Goal: Use online tool/utility: Utilize a website feature to perform a specific function

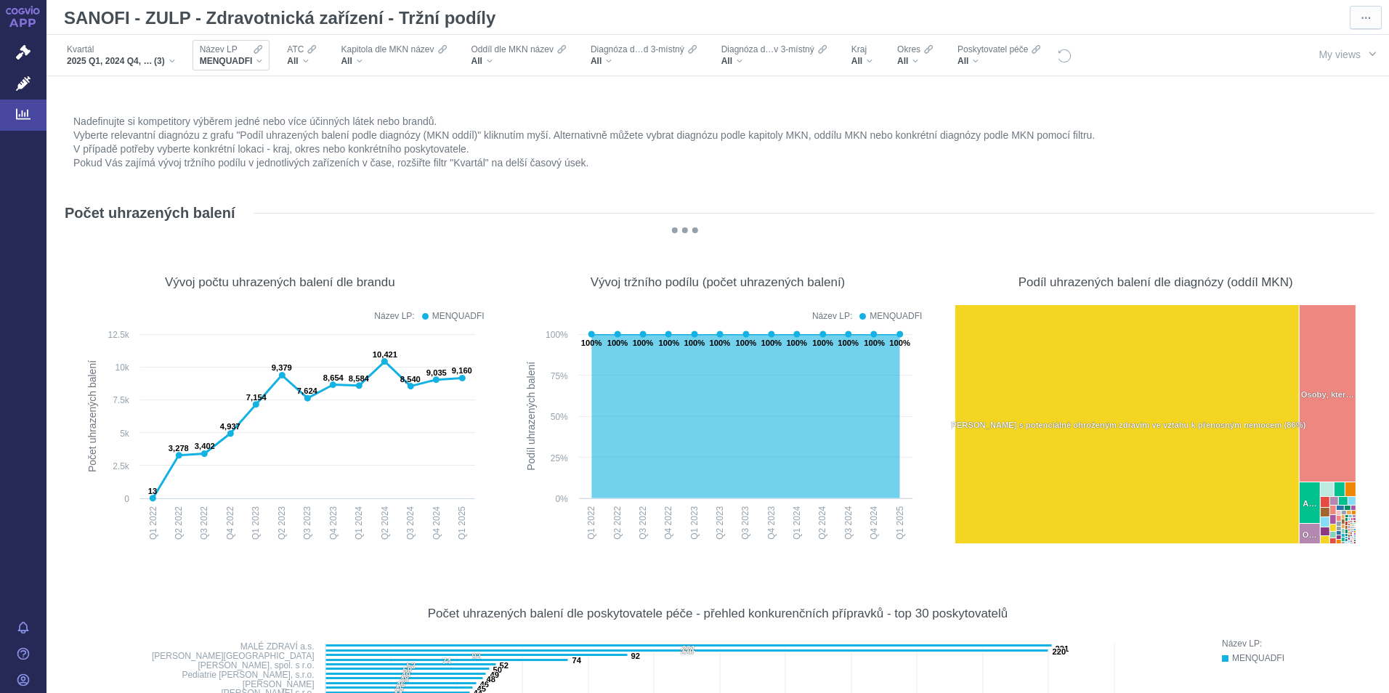
click at [249, 58] on span "MENQUADFI" at bounding box center [226, 61] width 53 height 12
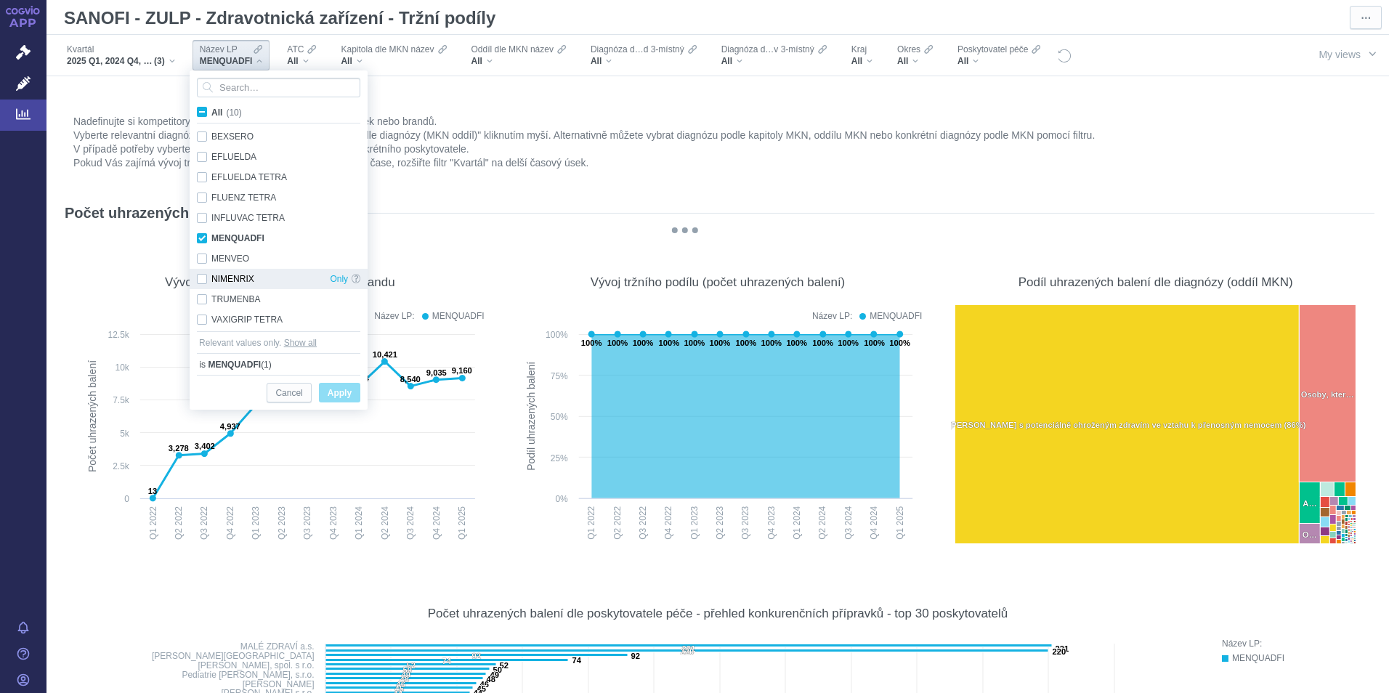
click at [203, 273] on div "NIMENRIX Only" at bounding box center [279, 279] width 178 height 20
checkbox input "true"
click at [331, 393] on span "Apply" at bounding box center [340, 393] width 24 height 18
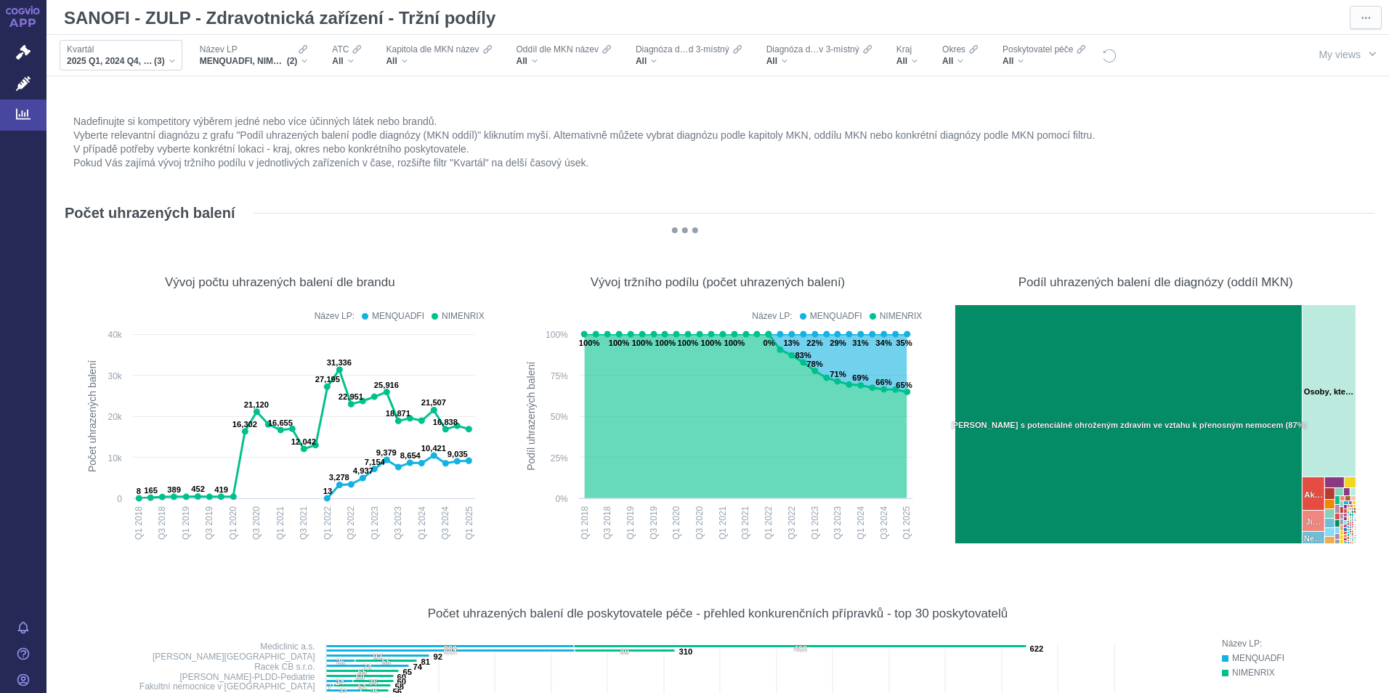
click at [160, 60] on span "(3)" at bounding box center [159, 61] width 11 height 12
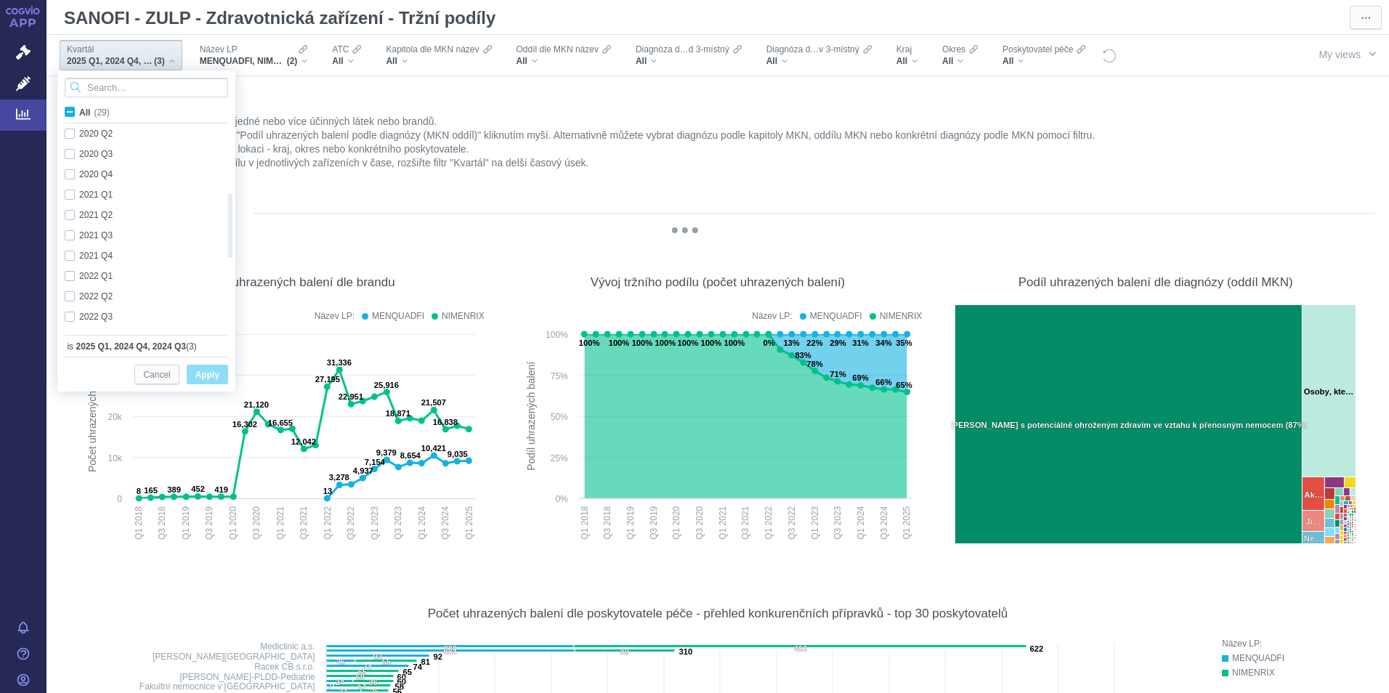
checkbox input "true"
click at [477, 211] on div "Počet uhrazených balení" at bounding box center [717, 212] width 1313 height 23
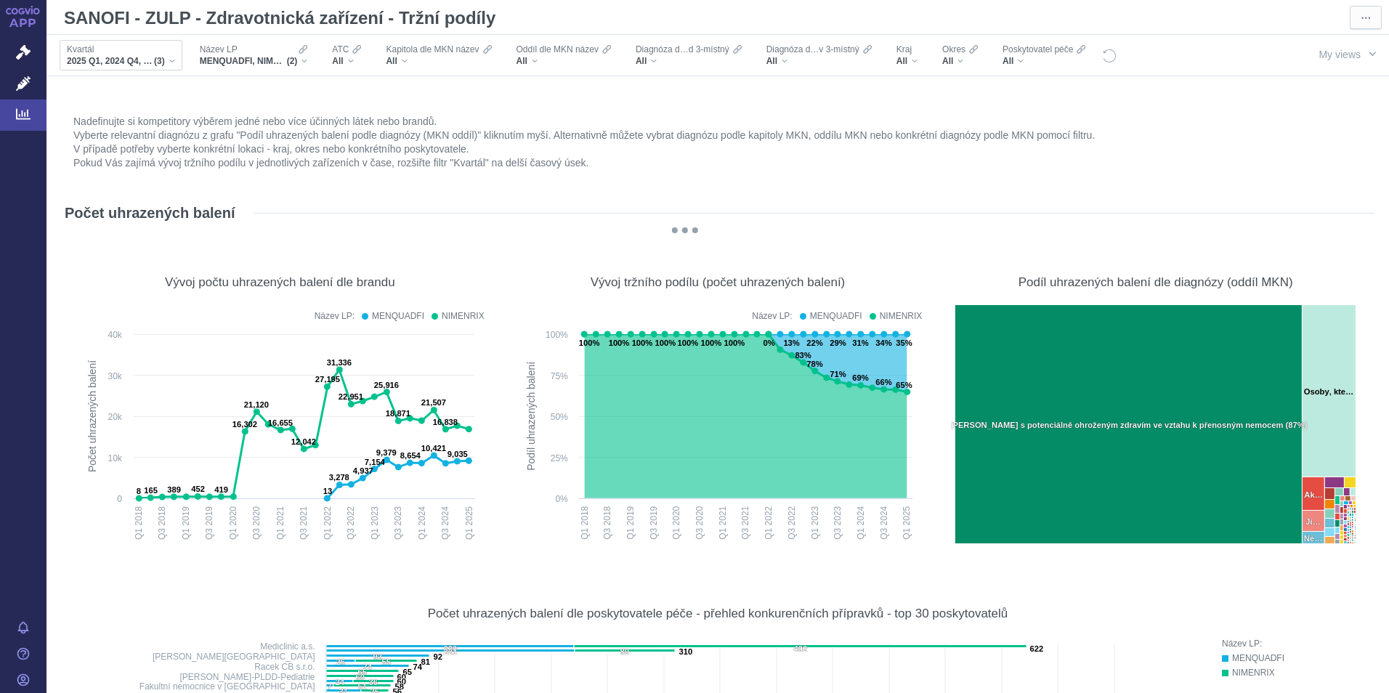
click at [146, 65] on span "2025 Q1, 2024 Q4, 2024 Q3" at bounding box center [110, 61] width 87 height 12
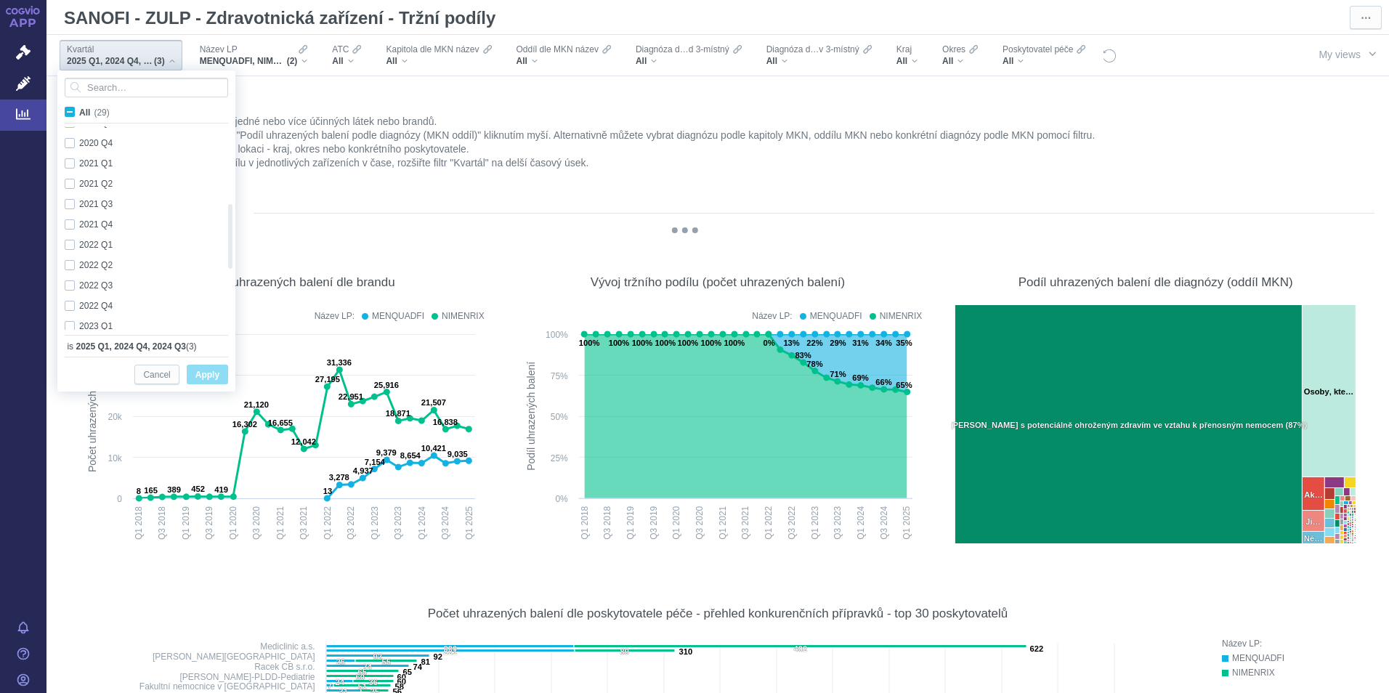
checkbox input "true"
click at [392, 224] on div "@keyframes GDC-pop { 0%, 80%, 100% { transform: scale(0); } 40% { transform: sc…" at bounding box center [685, 233] width 1248 height 18
